Goal: Information Seeking & Learning: Find specific fact

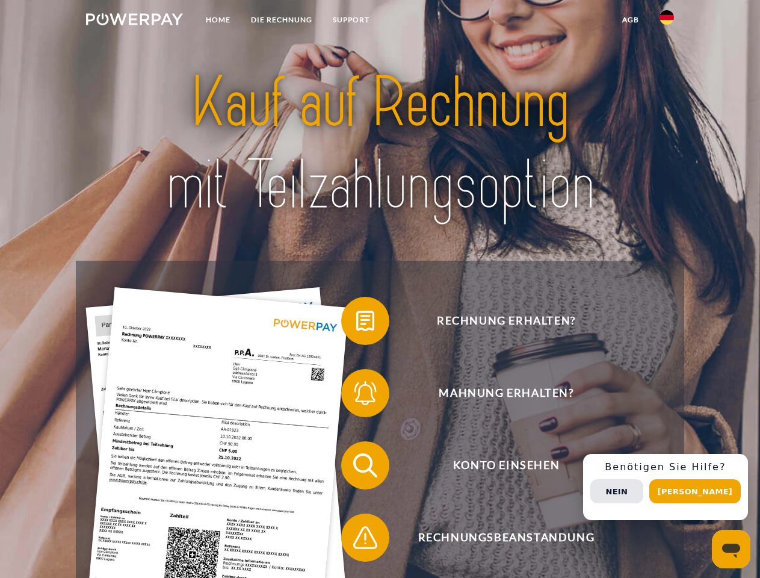
click at [134, 21] on img at bounding box center [134, 19] width 97 height 12
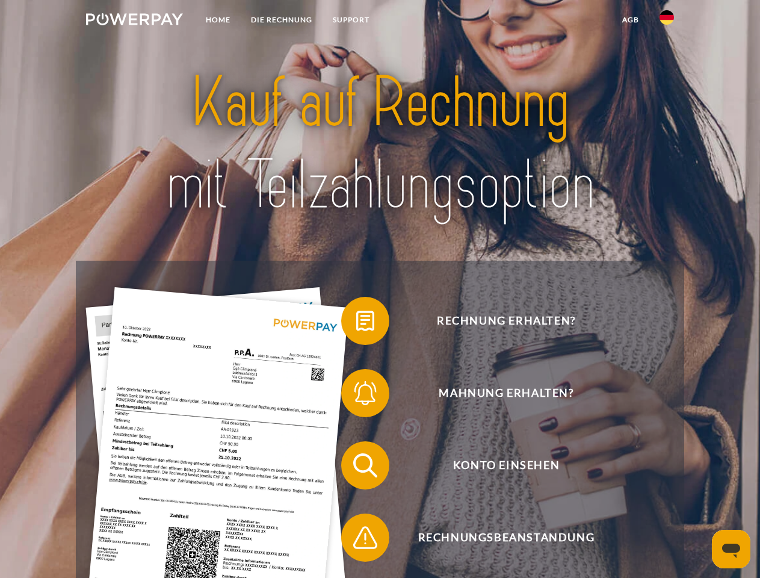
click at [667, 21] on img at bounding box center [667, 17] width 14 height 14
click at [630, 20] on link "agb" at bounding box center [630, 20] width 37 height 22
click at [356, 323] on span at bounding box center [347, 321] width 60 height 60
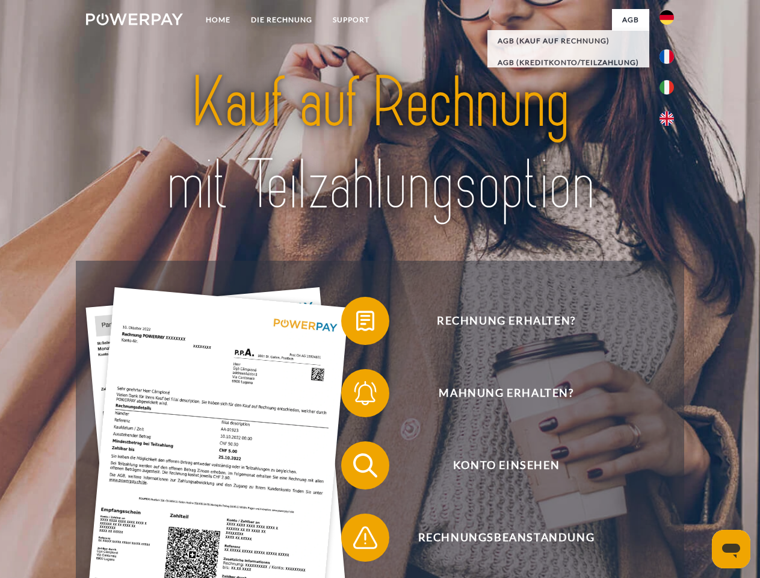
click at [356, 395] on span at bounding box center [347, 393] width 60 height 60
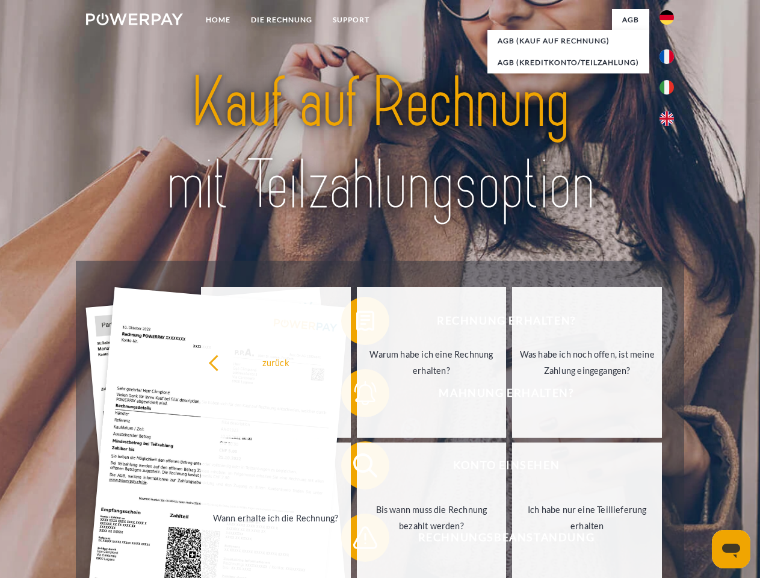
click at [357, 468] on link "Bis wann muss die Rechnung bezahlt werden?" at bounding box center [432, 517] width 150 height 150
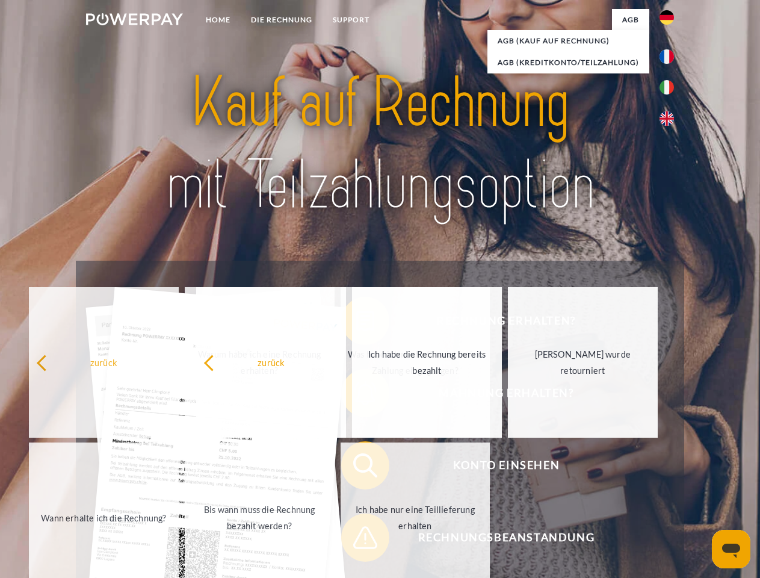
click at [356, 540] on span at bounding box center [347, 537] width 60 height 60
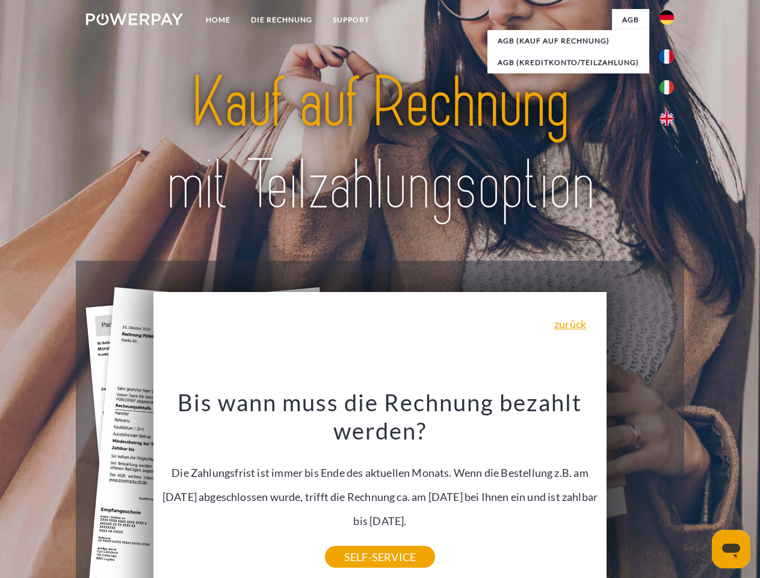
click at [670, 487] on div "Rechnung erhalten? Mahnung erhalten? Konto einsehen" at bounding box center [380, 502] width 608 height 482
click at [640, 489] on span "Konto einsehen" at bounding box center [506, 465] width 295 height 48
click at [699, 491] on header "Home DIE RECHNUNG SUPPORT" at bounding box center [380, 415] width 760 height 831
